Goal: Task Accomplishment & Management: Use online tool/utility

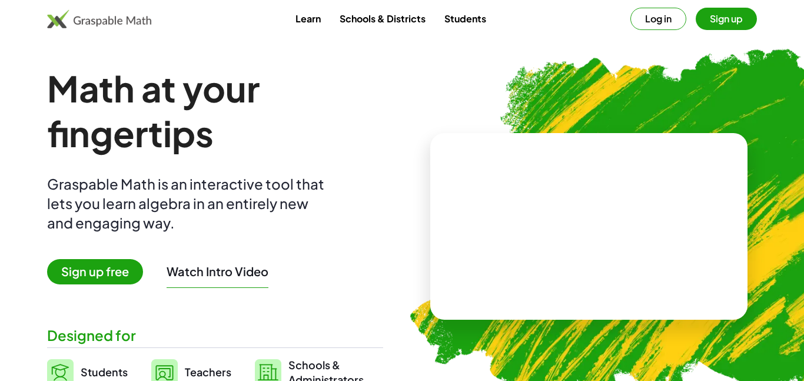
click at [384, 84] on div "Math at your fingertips Graspable Math is an interactive tool that lets you lea…" at bounding box center [402, 226] width 710 height 321
click at [666, 19] on button "Log in" at bounding box center [658, 19] width 56 height 22
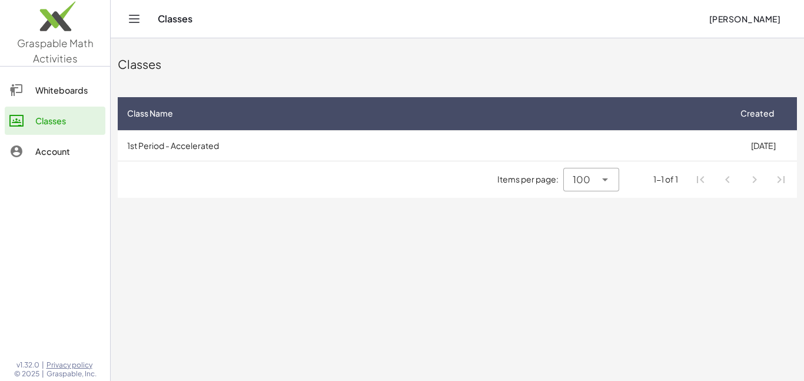
click at [49, 122] on div "Classes" at bounding box center [67, 121] width 65 height 14
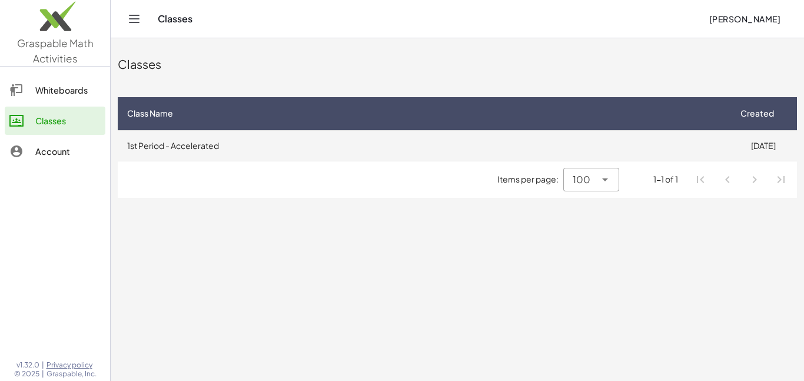
click at [659, 151] on td "1st Period - Accelerated" at bounding box center [424, 145] width 612 height 31
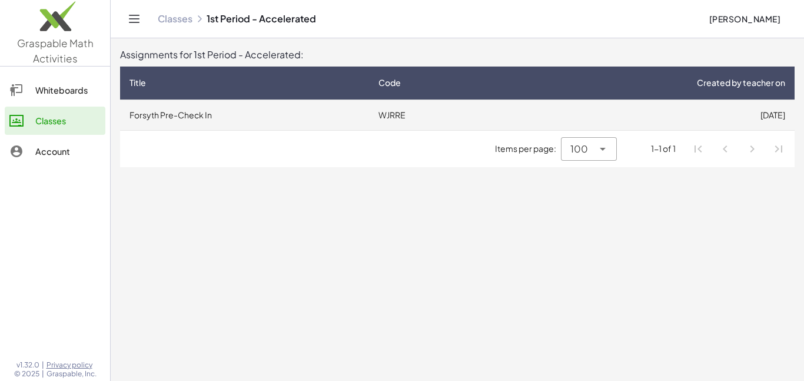
click at [509, 124] on td "[DATE]" at bounding box center [648, 114] width 294 height 31
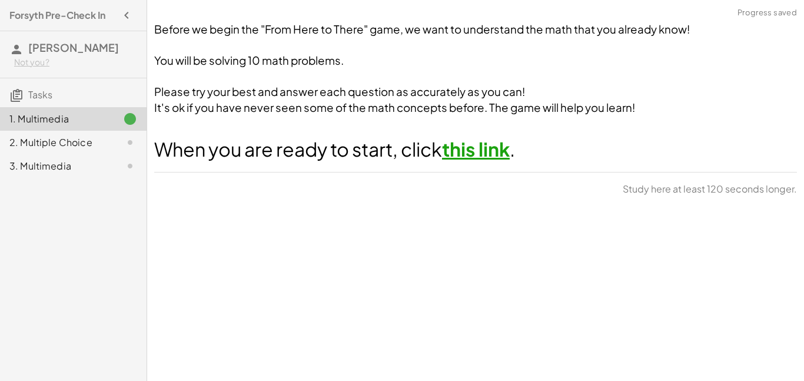
click at [501, 159] on link "this link" at bounding box center [476, 149] width 68 height 24
click at [137, 156] on div "3. Multimedia" at bounding box center [73, 166] width 147 height 24
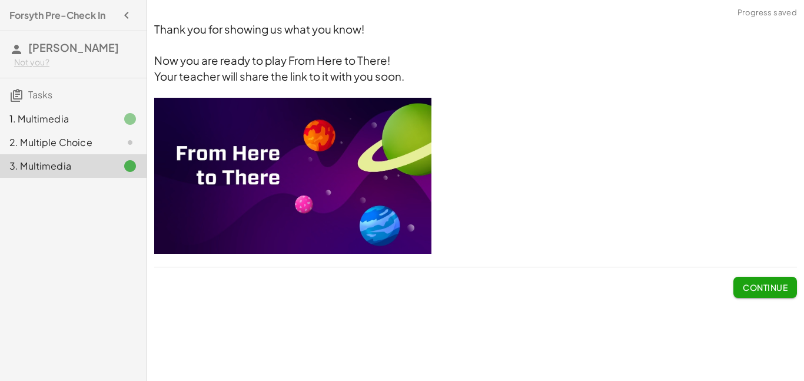
click at [137, 136] on icon at bounding box center [130, 142] width 14 height 14
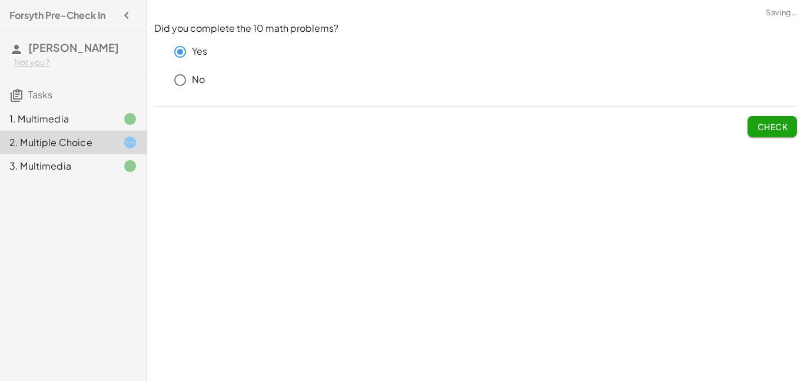
click at [764, 127] on span "Check" at bounding box center [772, 126] width 31 height 11
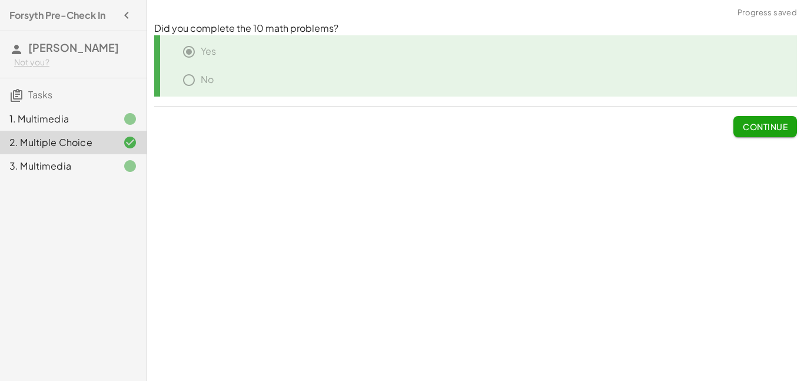
click at [128, 181] on div "1. Multimedia 2. Multiple Choice 3. Multimedia" at bounding box center [73, 142] width 147 height 80
click at [137, 167] on div "3. Multimedia" at bounding box center [73, 166] width 147 height 24
